Goal: Book appointment/travel/reservation

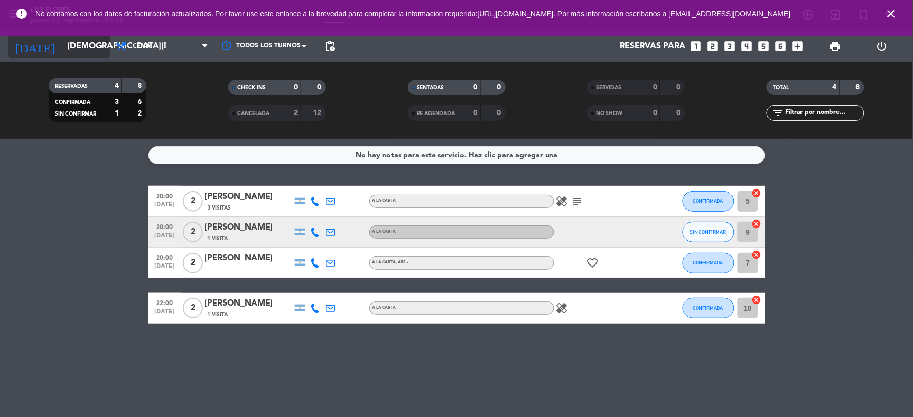
click at [73, 39] on input "[DEMOGRAPHIC_DATA][DATE]" at bounding box center [116, 46] width 109 height 20
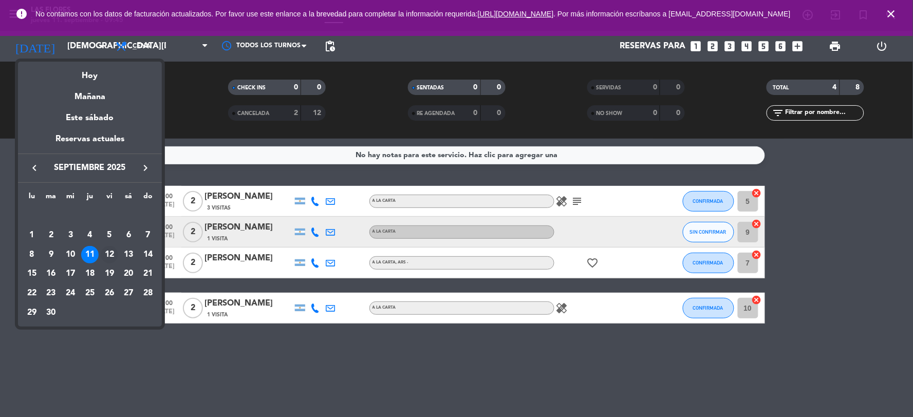
click at [107, 250] on div "12" at bounding box center [109, 254] width 17 height 17
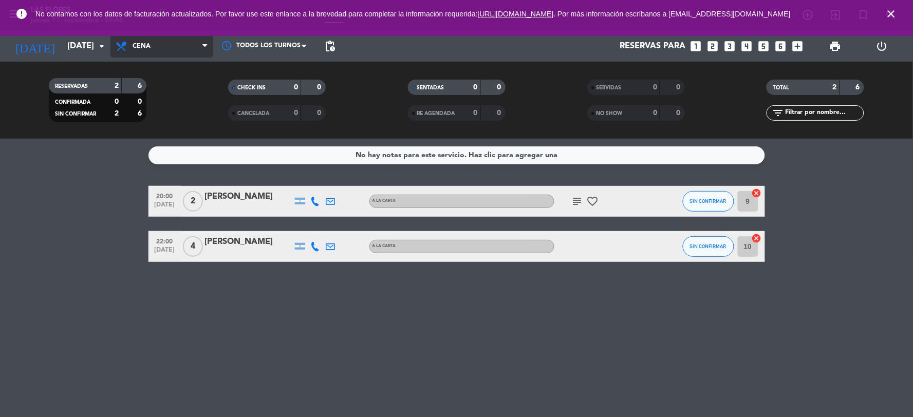
click at [149, 45] on span "Cena" at bounding box center [141, 46] width 18 height 7
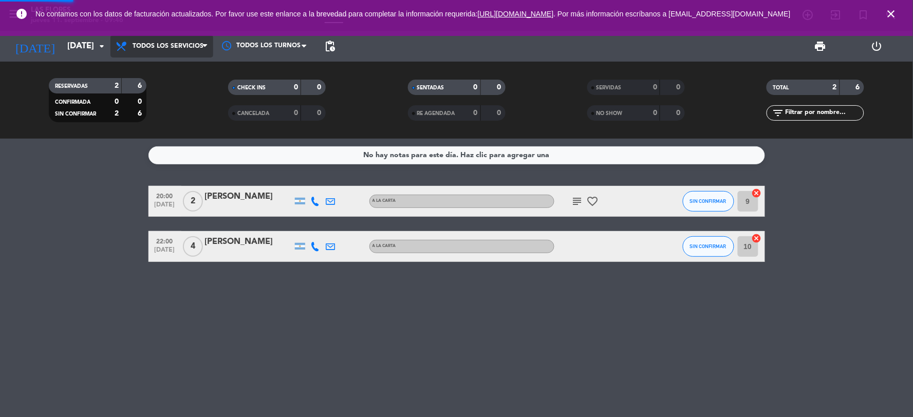
click at [163, 72] on div "menu Las Flores [DATE] 11. septiembre - 09:46 Mis reservas Mapa de mesas Dispon…" at bounding box center [456, 69] width 913 height 139
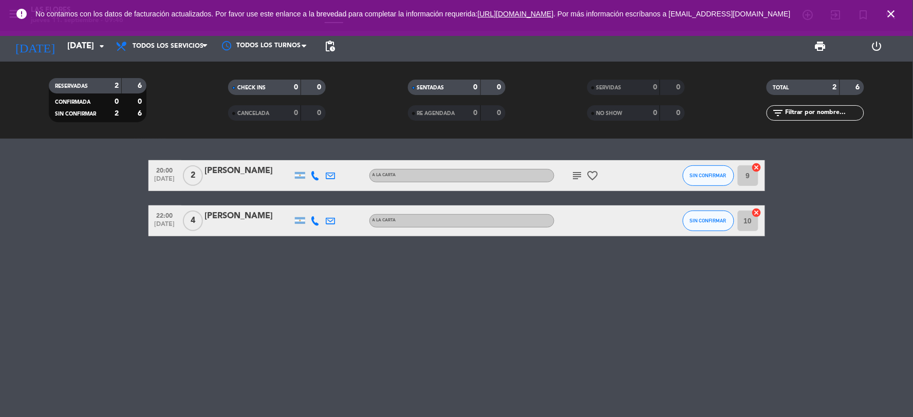
click at [892, 17] on icon "close" at bounding box center [891, 14] width 12 height 12
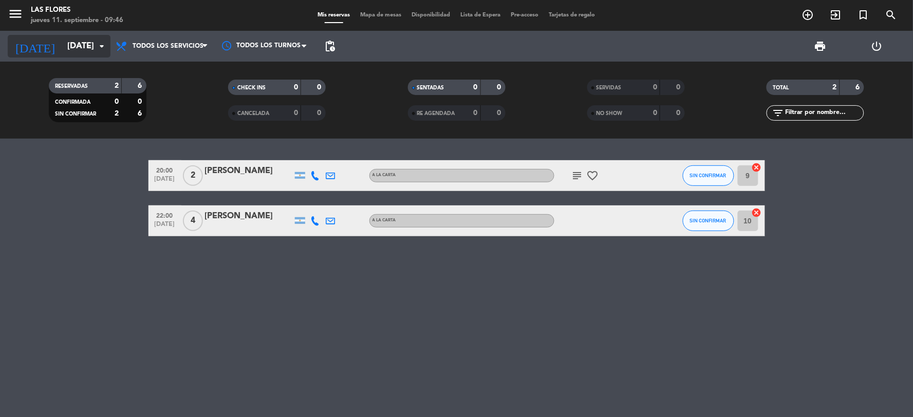
click at [106, 44] on icon "arrow_drop_down" at bounding box center [102, 46] width 12 height 12
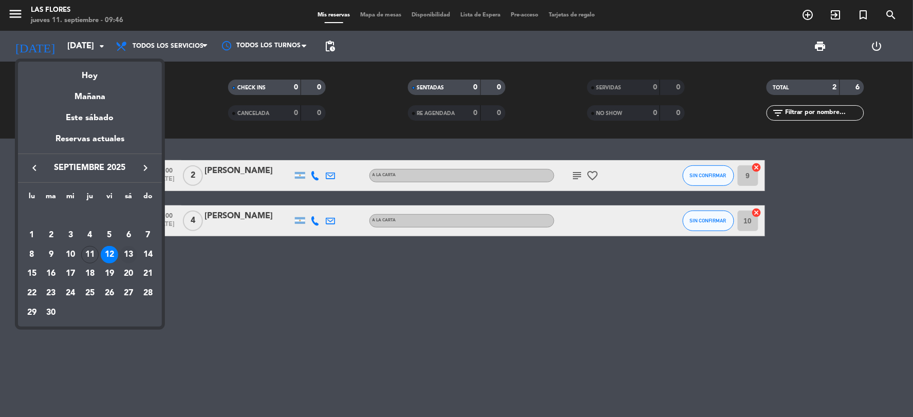
click at [122, 252] on div "13" at bounding box center [128, 254] width 17 height 17
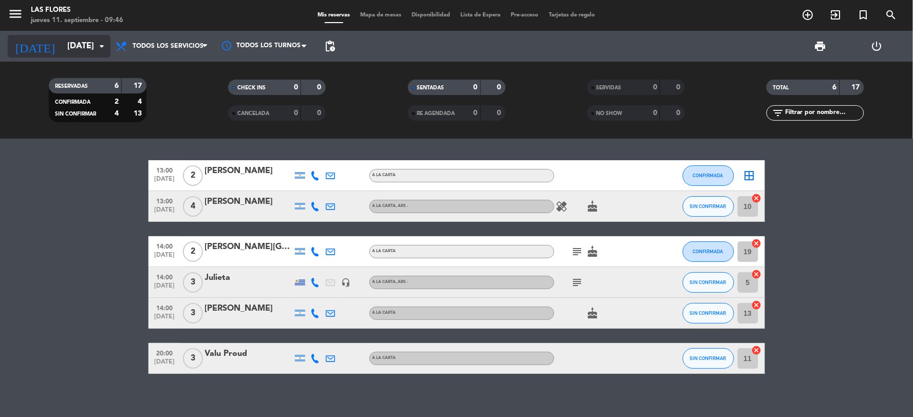
click at [65, 48] on input "[DATE]" at bounding box center [116, 46] width 109 height 20
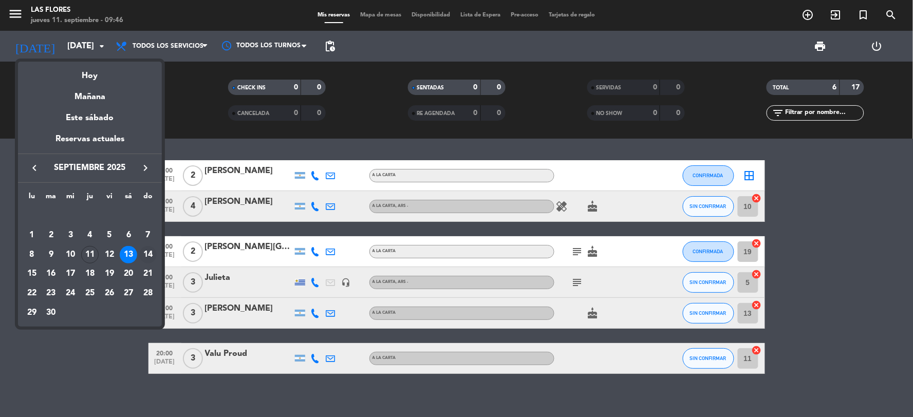
click at [150, 256] on div "14" at bounding box center [147, 254] width 17 height 17
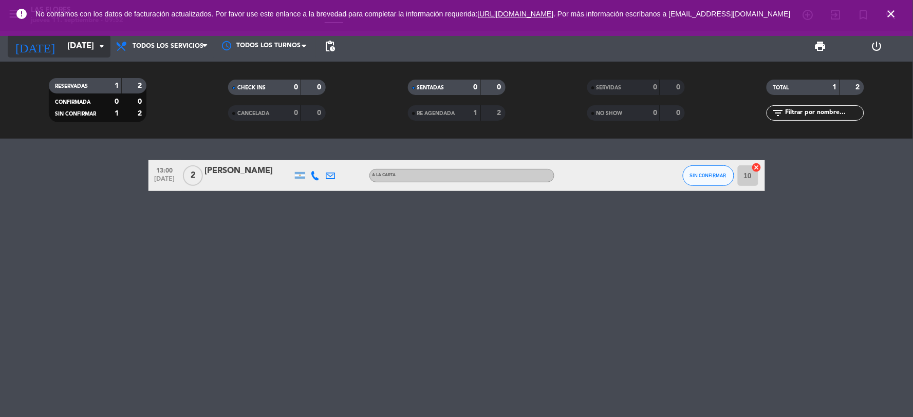
click at [102, 53] on input "[DATE]" at bounding box center [116, 46] width 109 height 20
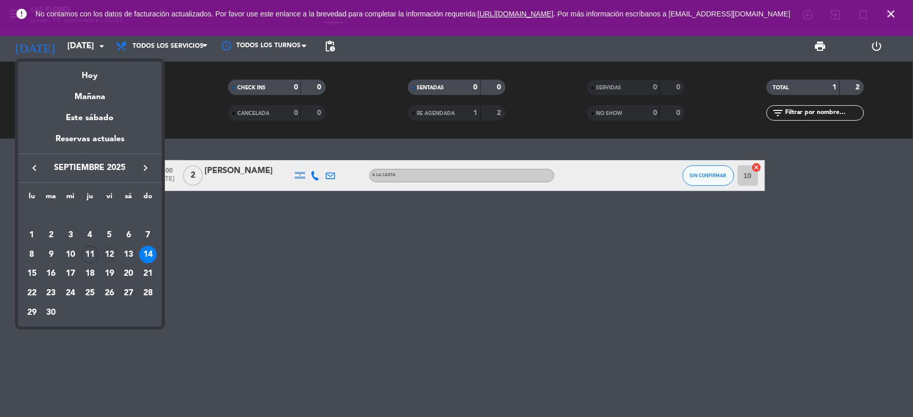
click at [112, 253] on div "12" at bounding box center [109, 254] width 17 height 17
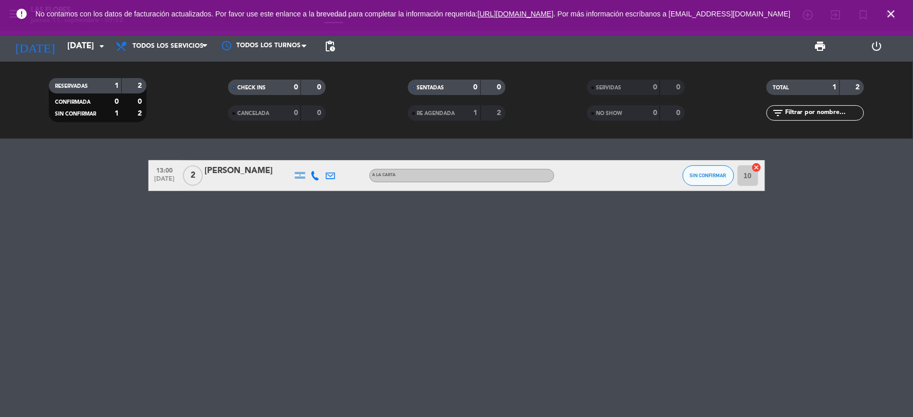
type input "[DATE]"
